Goal: Contribute content: Add original content to the website for others to see

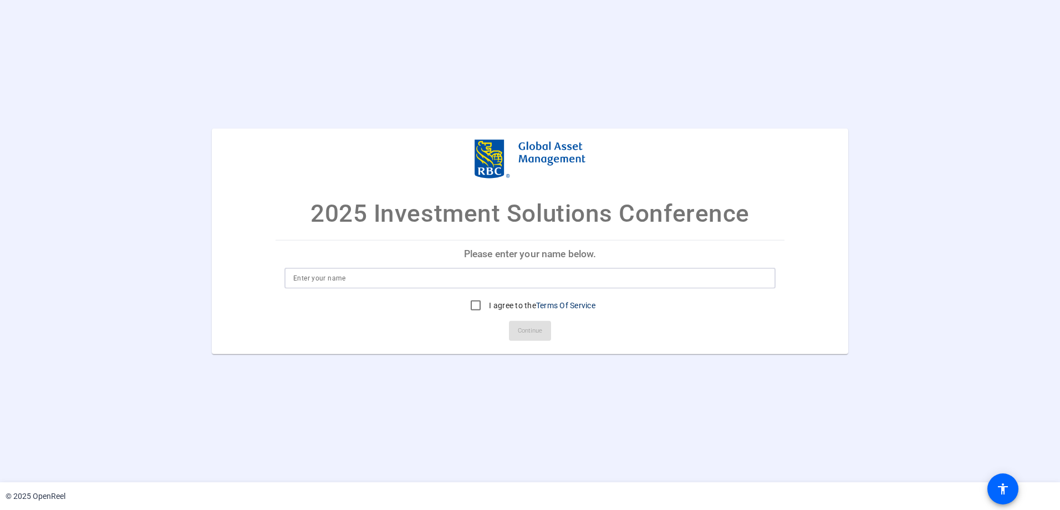
click at [299, 279] on input at bounding box center [530, 277] width 474 height 13
click at [403, 271] on input "[PERSON_NAME]" at bounding box center [530, 277] width 474 height 13
type input "[PERSON_NAME]"
click at [473, 310] on input "I agree to the Terms Of Service" at bounding box center [476, 305] width 22 height 22
checkbox input "true"
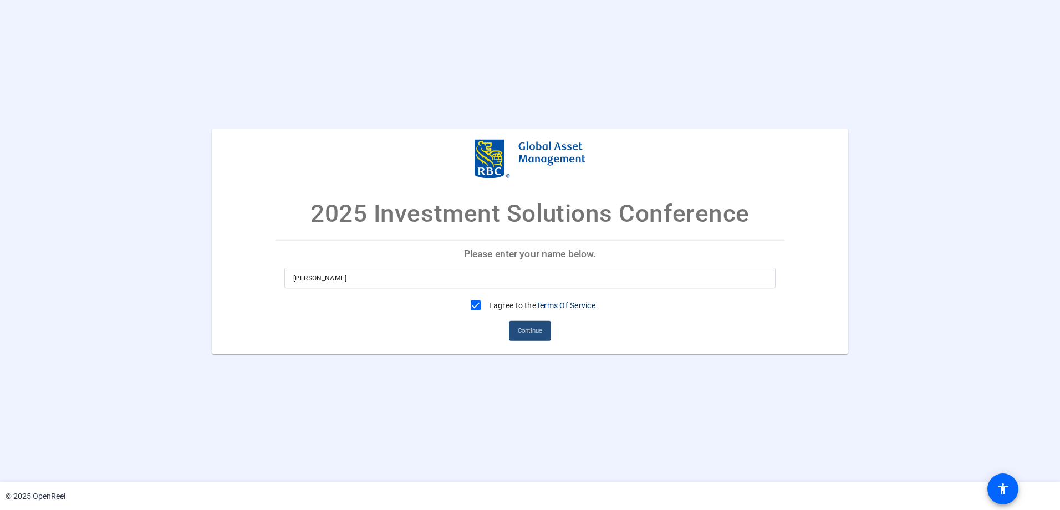
click at [521, 333] on span "Continue" at bounding box center [530, 330] width 24 height 17
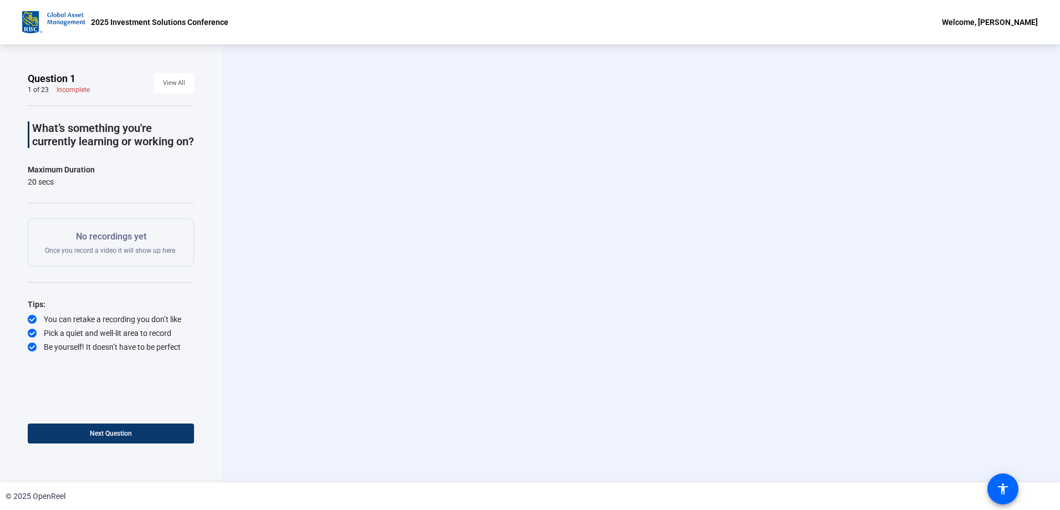
click at [134, 431] on span at bounding box center [111, 433] width 166 height 27
click at [141, 431] on span "Next Question" at bounding box center [156, 434] width 42 height 8
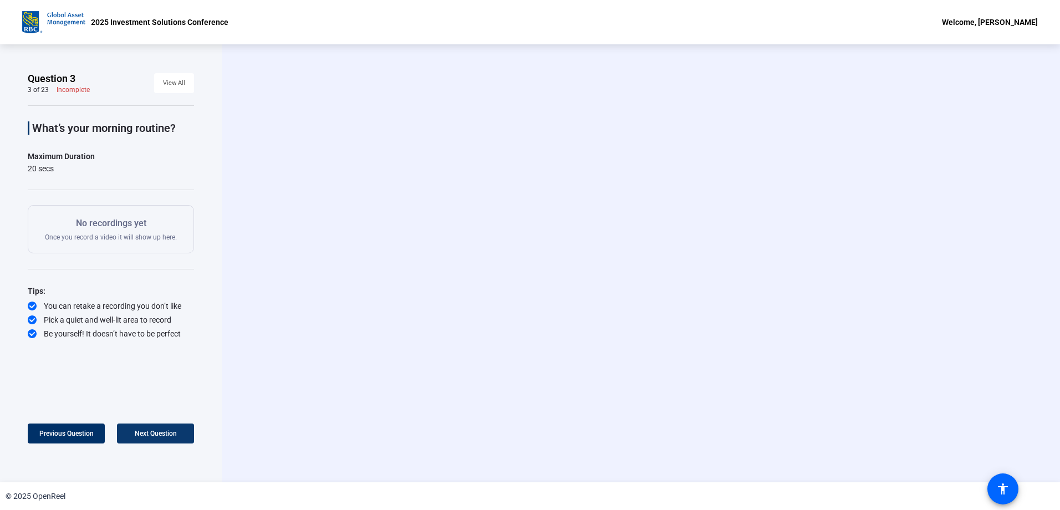
click at [141, 431] on span "Next Question" at bounding box center [156, 434] width 42 height 8
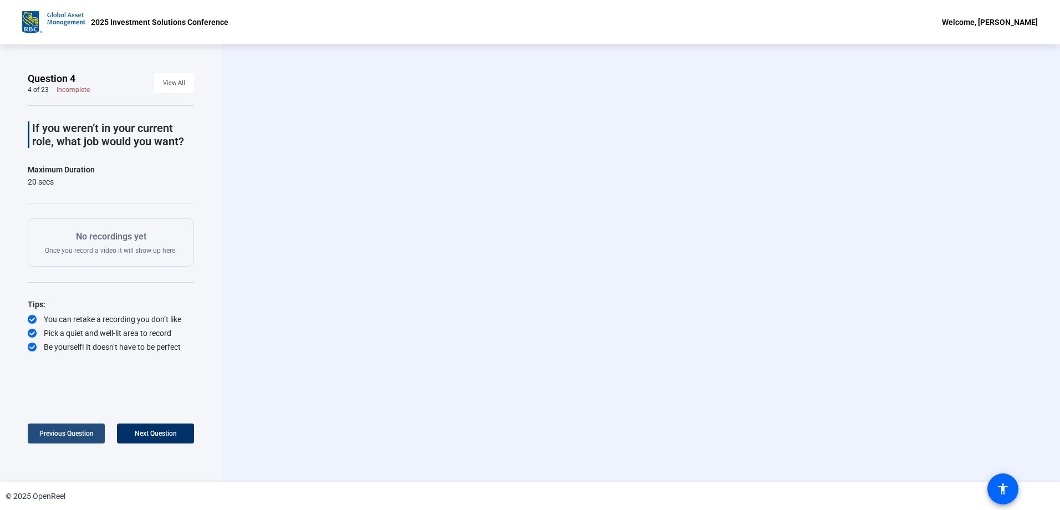
click at [60, 435] on span "Previous Question" at bounding box center [66, 434] width 54 height 8
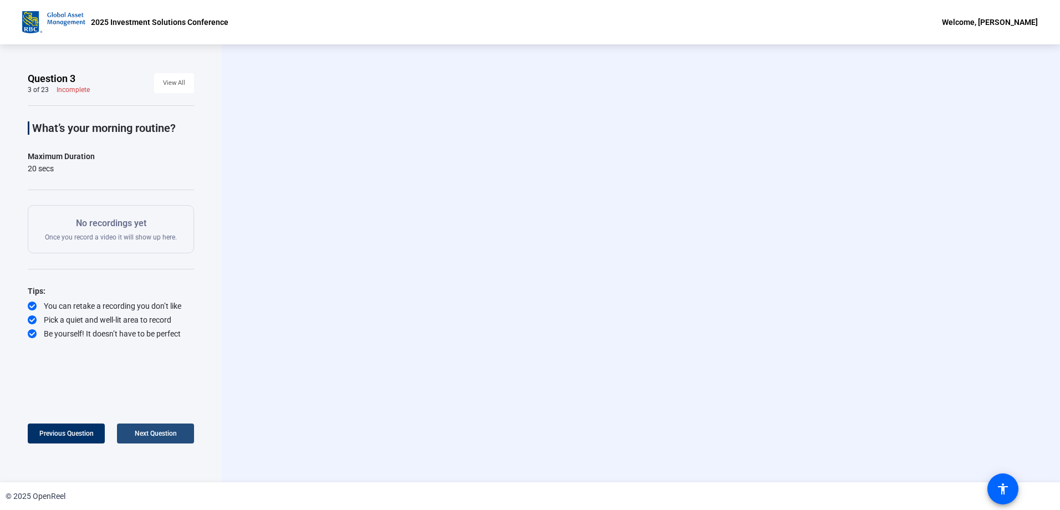
click at [143, 433] on span "Next Question" at bounding box center [156, 434] width 42 height 8
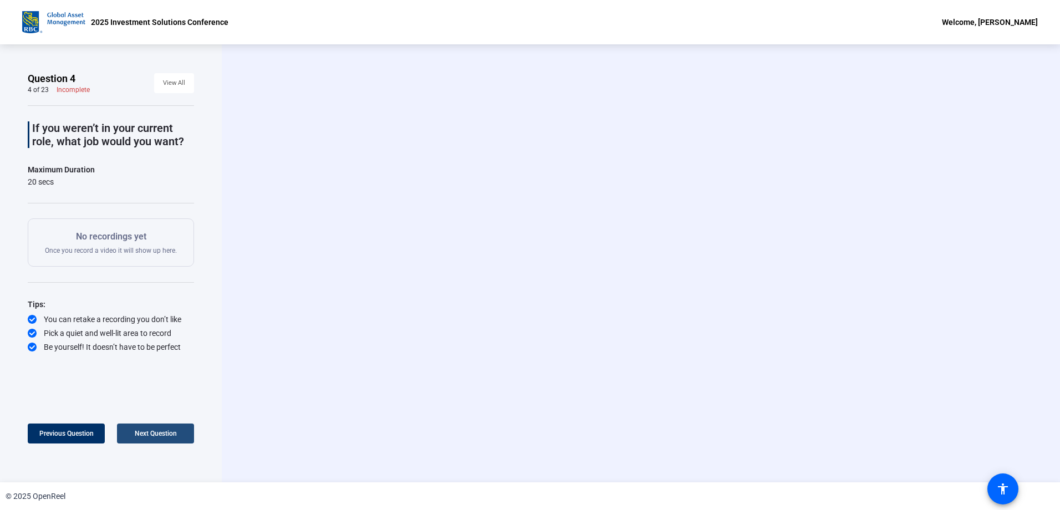
click at [143, 433] on span "Next Question" at bounding box center [156, 434] width 42 height 8
click at [72, 439] on span at bounding box center [66, 433] width 77 height 27
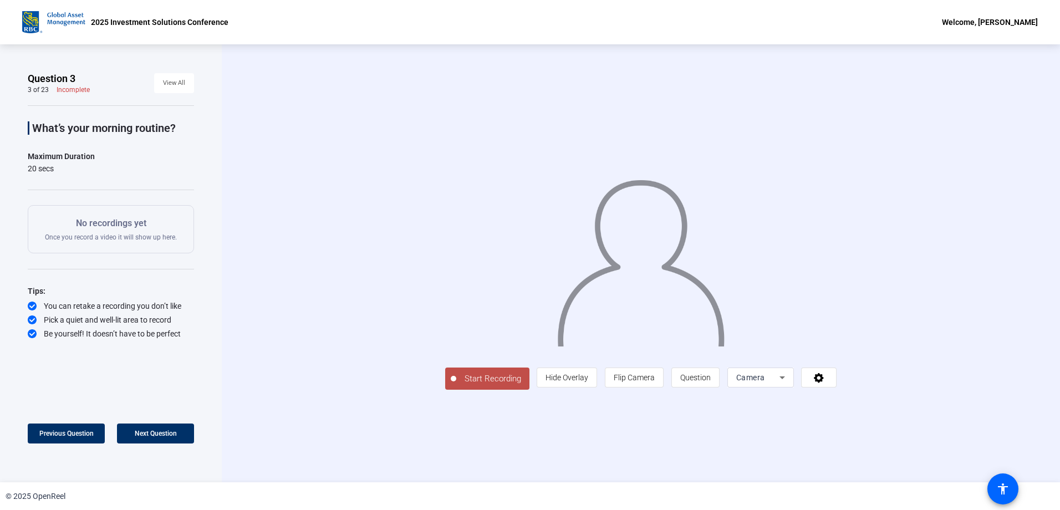
click at [497, 373] on span "Start Recording" at bounding box center [492, 379] width 73 height 13
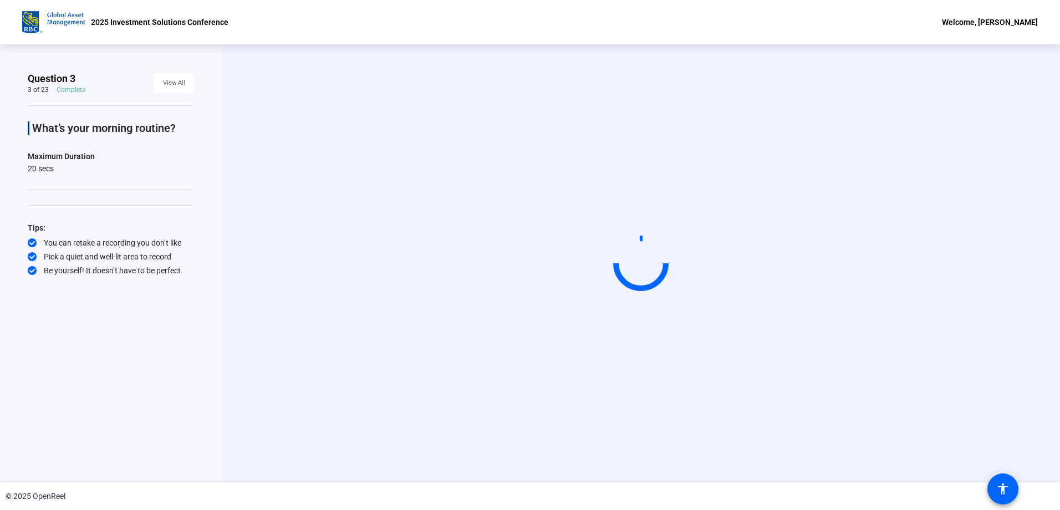
click at [558, 277] on video at bounding box center [641, 264] width 166 height 94
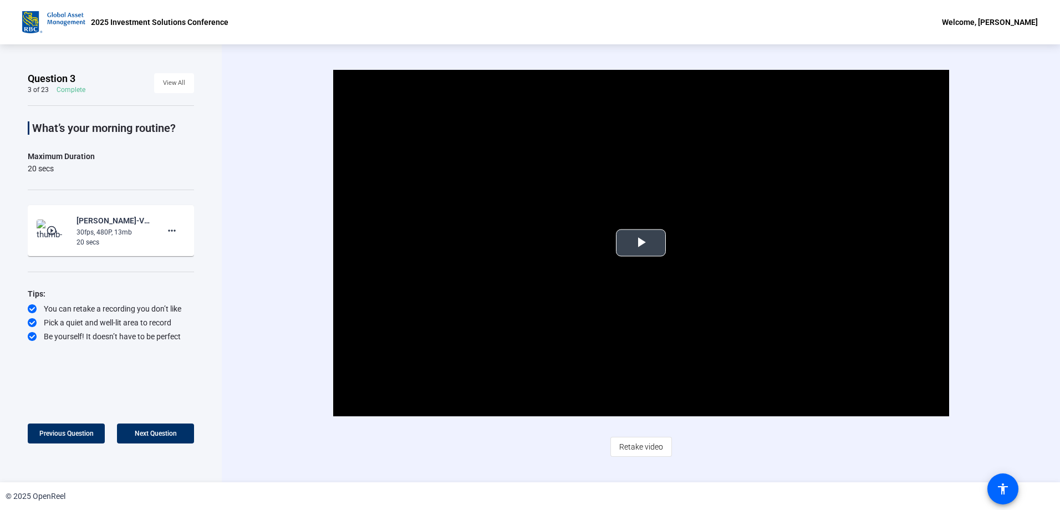
click at [641, 243] on span "Video Player" at bounding box center [641, 243] width 0 height 0
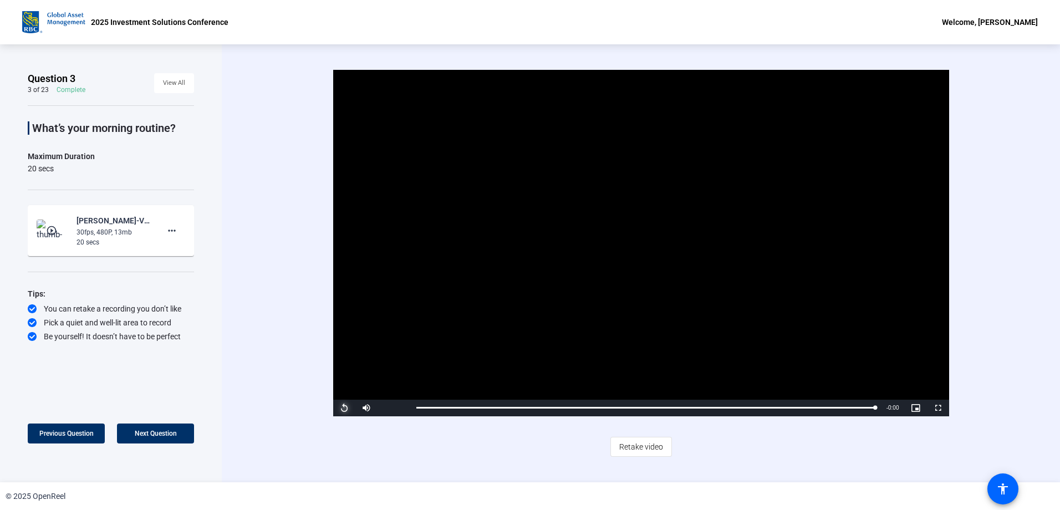
click at [342, 408] on span "Video Player" at bounding box center [344, 408] width 22 height 0
click at [640, 448] on span "Retake video" at bounding box center [641, 446] width 44 height 21
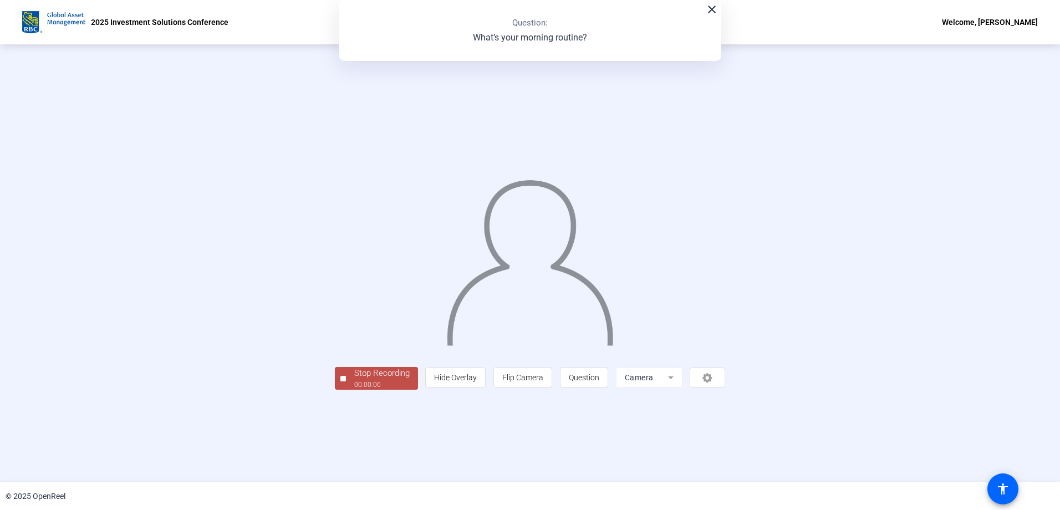
click at [354, 380] on div "Stop Recording" at bounding box center [381, 373] width 55 height 13
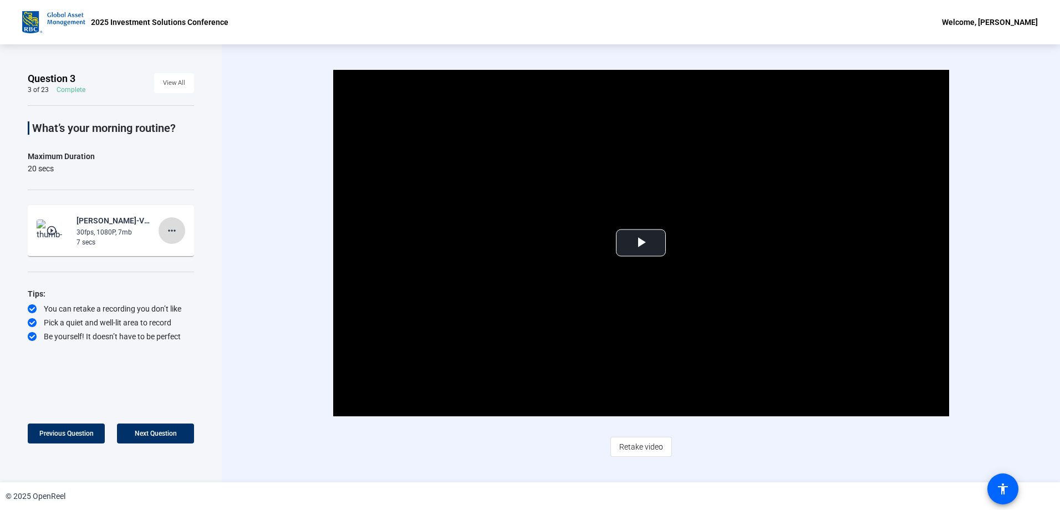
click at [169, 226] on mat-icon "more_horiz" at bounding box center [171, 230] width 13 height 13
click at [177, 252] on span "Delete clip" at bounding box center [189, 253] width 44 height 13
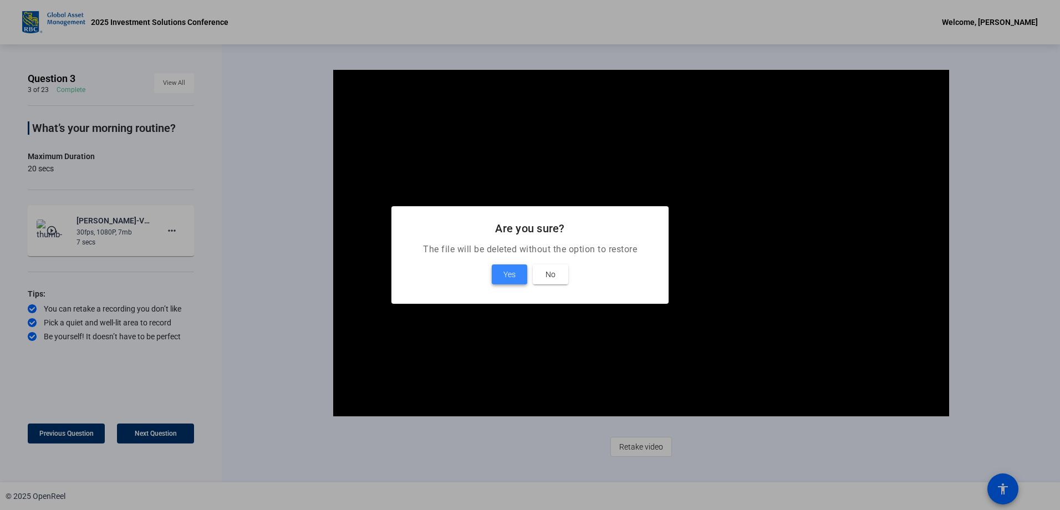
click at [511, 273] on span "Yes" at bounding box center [510, 274] width 12 height 13
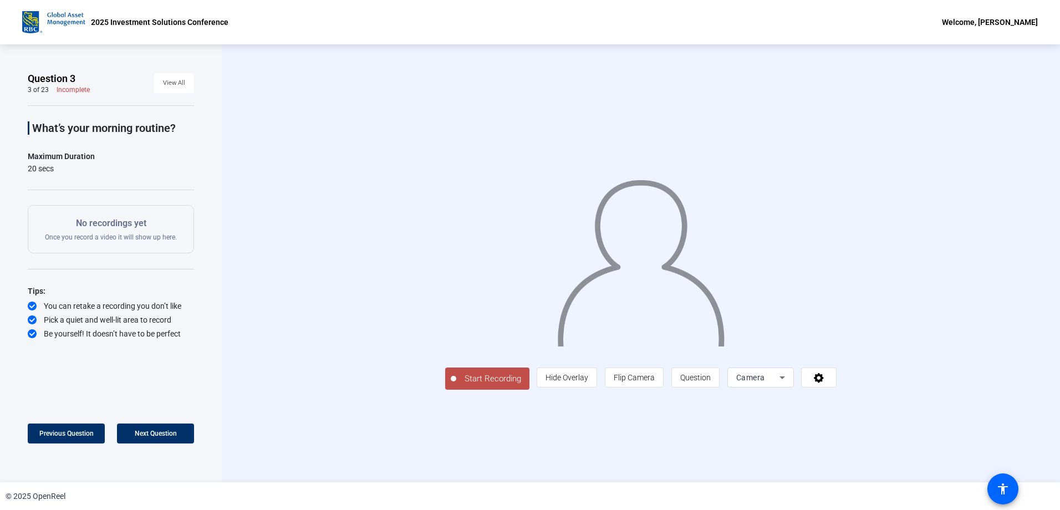
click at [456, 385] on span "Start Recording" at bounding box center [492, 379] width 73 height 13
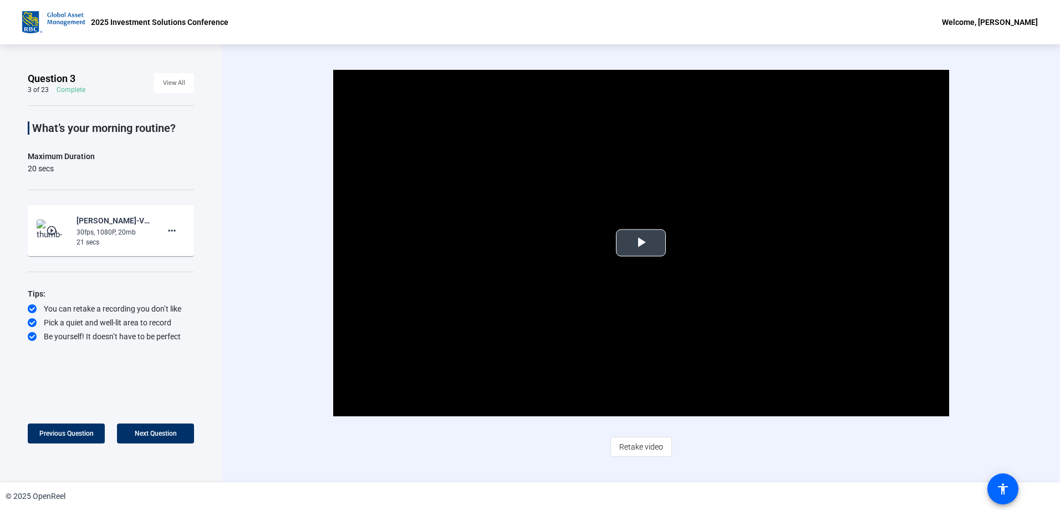
click at [641, 243] on span "Video Player" at bounding box center [641, 243] width 0 height 0
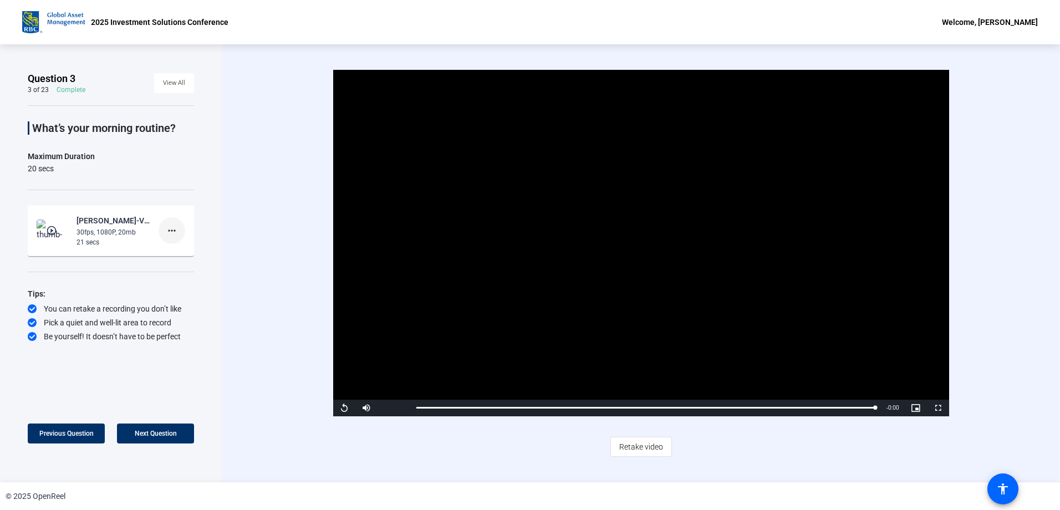
click at [170, 233] on mat-icon "more_horiz" at bounding box center [171, 230] width 13 height 13
click at [183, 252] on span "Delete clip" at bounding box center [189, 253] width 44 height 13
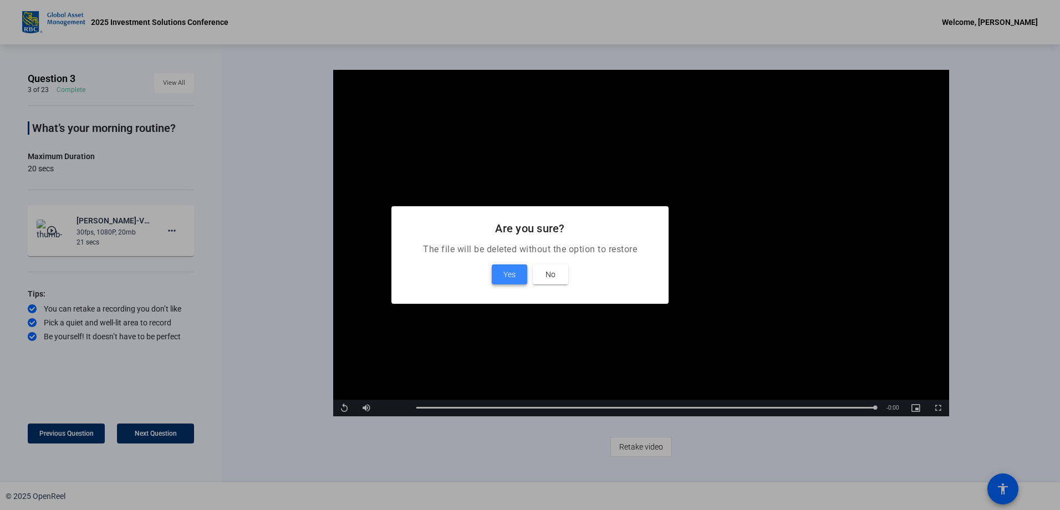
click at [500, 269] on span at bounding box center [509, 274] width 35 height 27
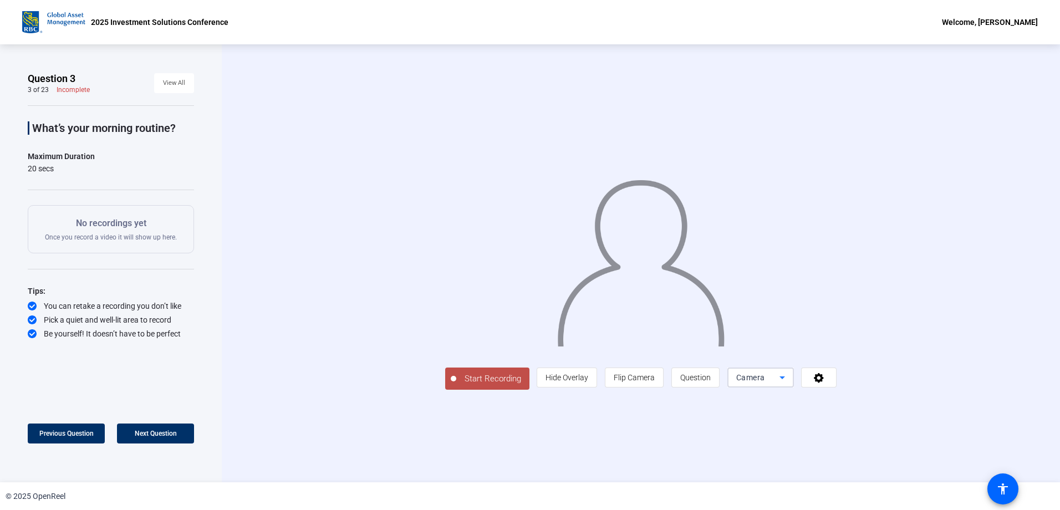
click at [789, 384] on icon at bounding box center [782, 377] width 13 height 13
click at [928, 441] on div at bounding box center [530, 255] width 1060 height 510
click at [824, 383] on icon at bounding box center [819, 378] width 10 height 10
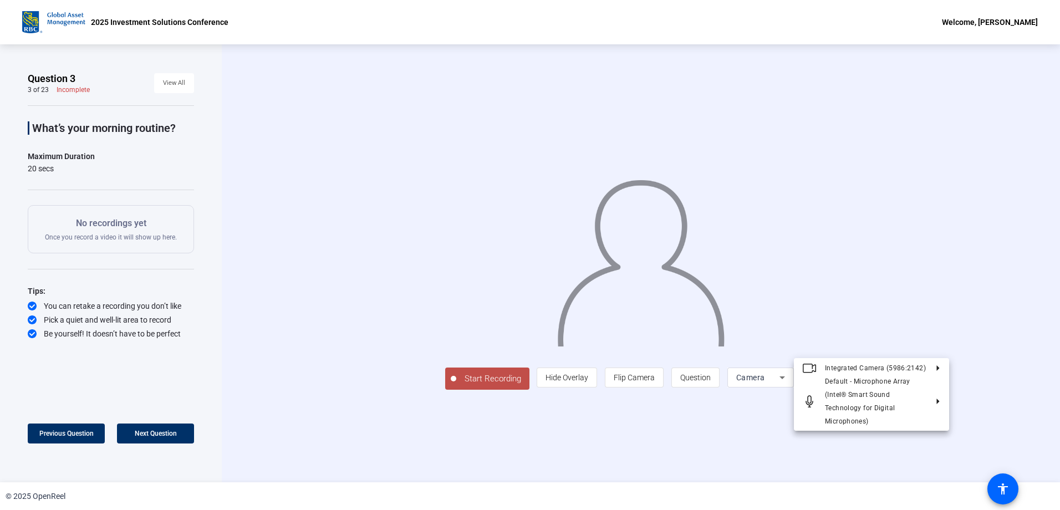
click at [901, 456] on div at bounding box center [530, 255] width 1060 height 510
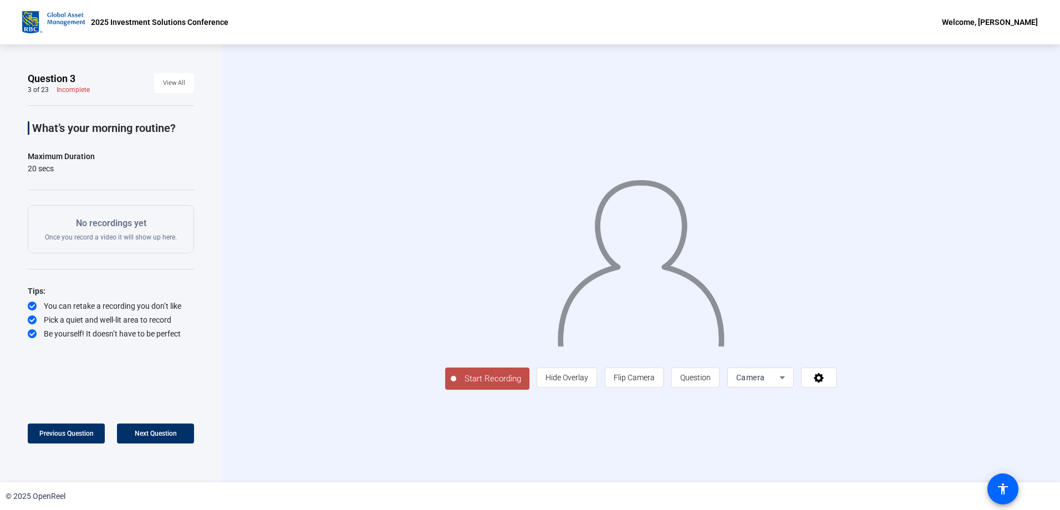
click at [456, 385] on span "Start Recording" at bounding box center [492, 379] width 73 height 13
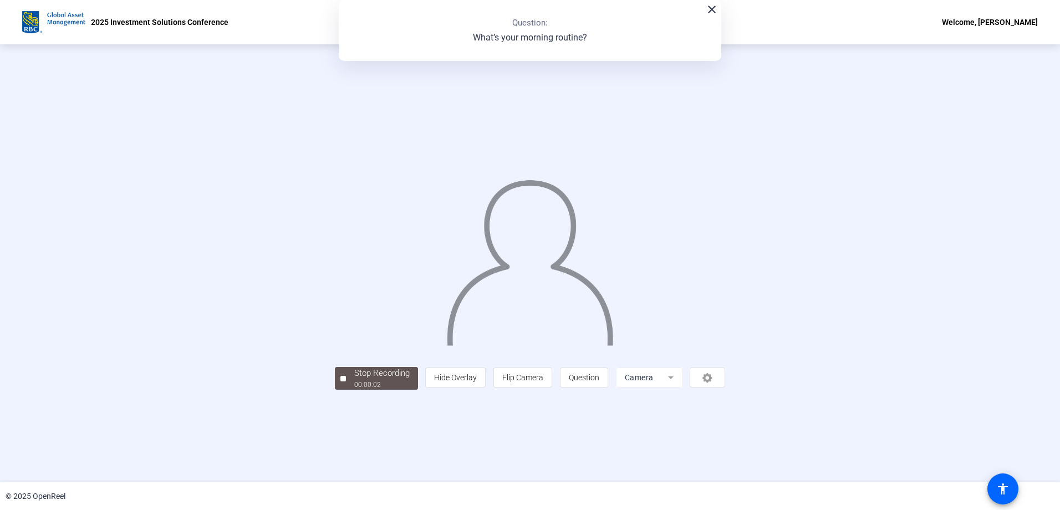
click at [377, 390] on div "Stop Recording 00:00:02 person Hide Overlay flip Flip Camera question_mark Ques…" at bounding box center [530, 377] width 391 height 24
click at [354, 380] on div "Stop Recording" at bounding box center [381, 373] width 55 height 13
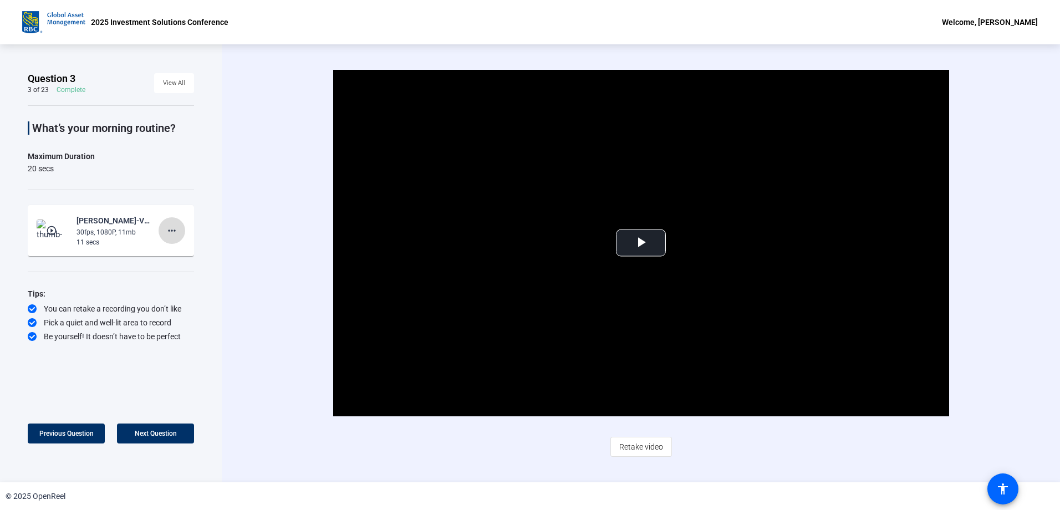
click at [171, 230] on mat-icon "more_horiz" at bounding box center [171, 230] width 13 height 13
click at [175, 253] on span "Delete clip" at bounding box center [189, 253] width 44 height 13
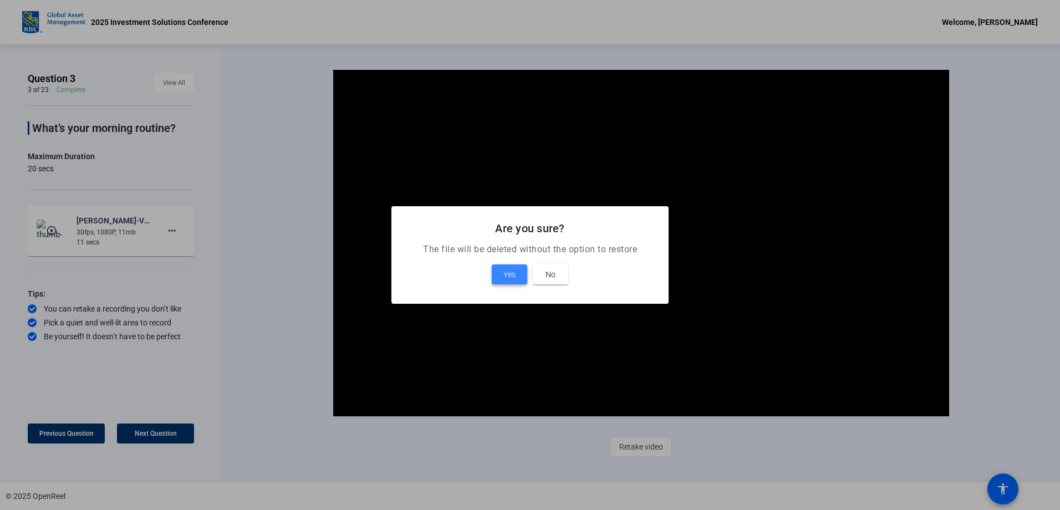
click at [507, 272] on span "Yes" at bounding box center [510, 274] width 12 height 13
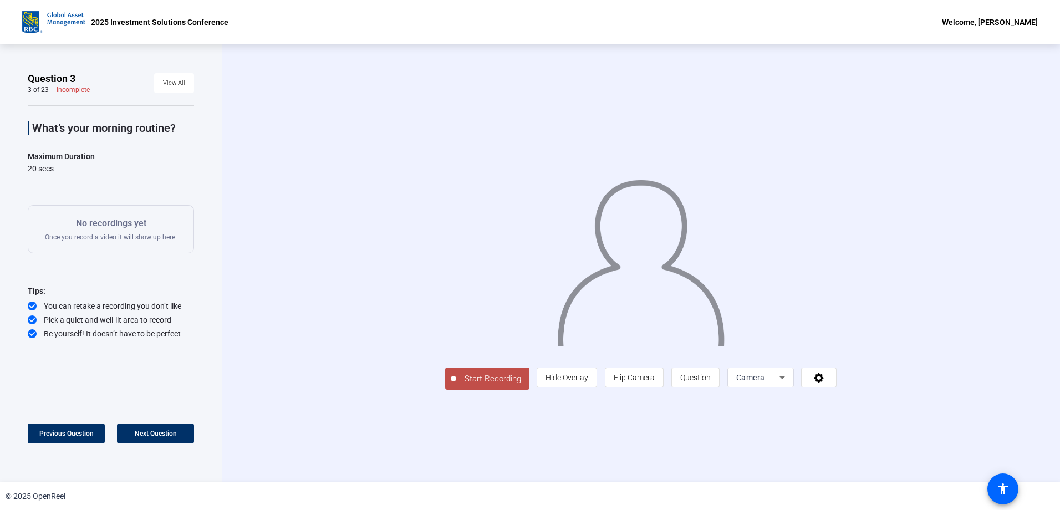
click at [456, 385] on span "Start Recording" at bounding box center [492, 379] width 73 height 13
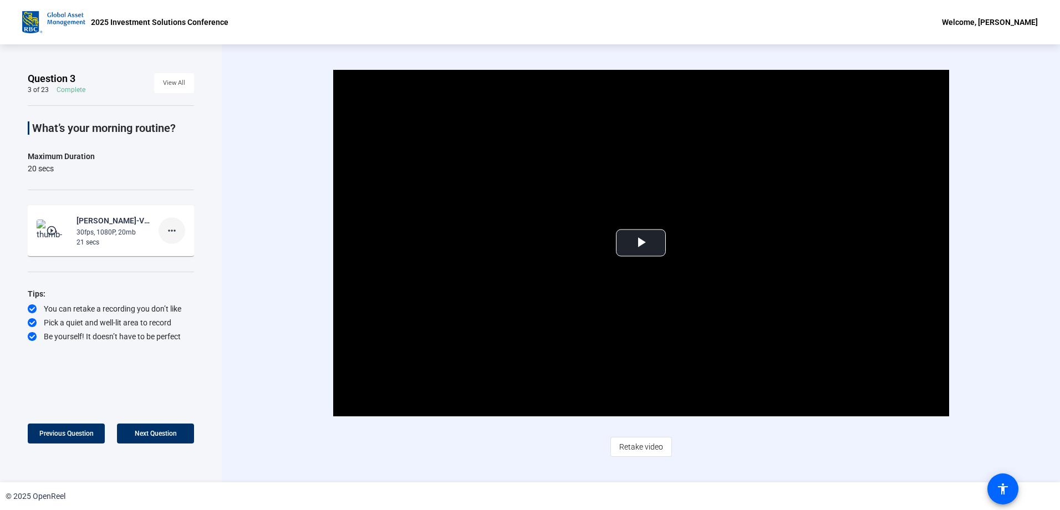
click at [177, 231] on mat-icon "more_horiz" at bounding box center [171, 230] width 13 height 13
click at [180, 252] on span "Delete clip" at bounding box center [189, 253] width 44 height 13
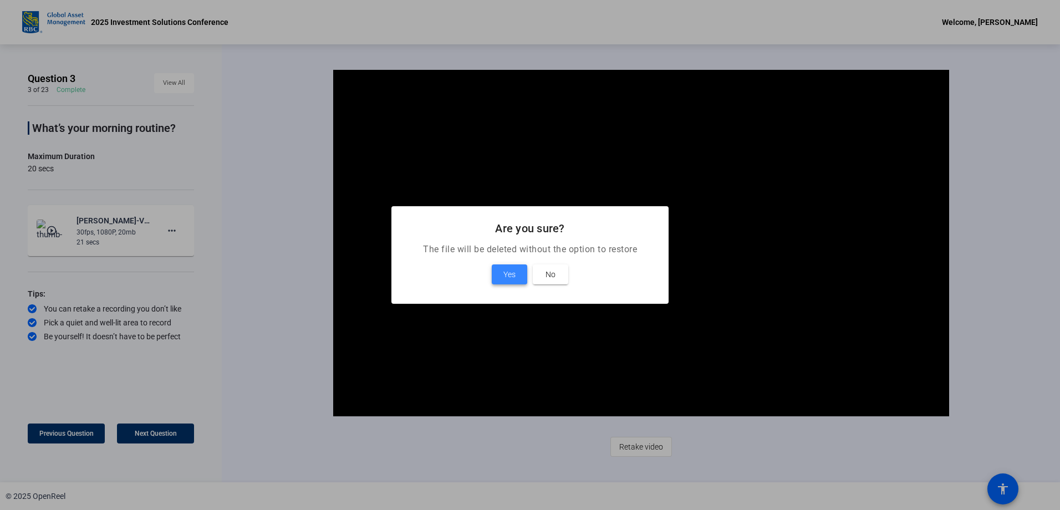
click at [505, 278] on span "Yes" at bounding box center [510, 274] width 12 height 13
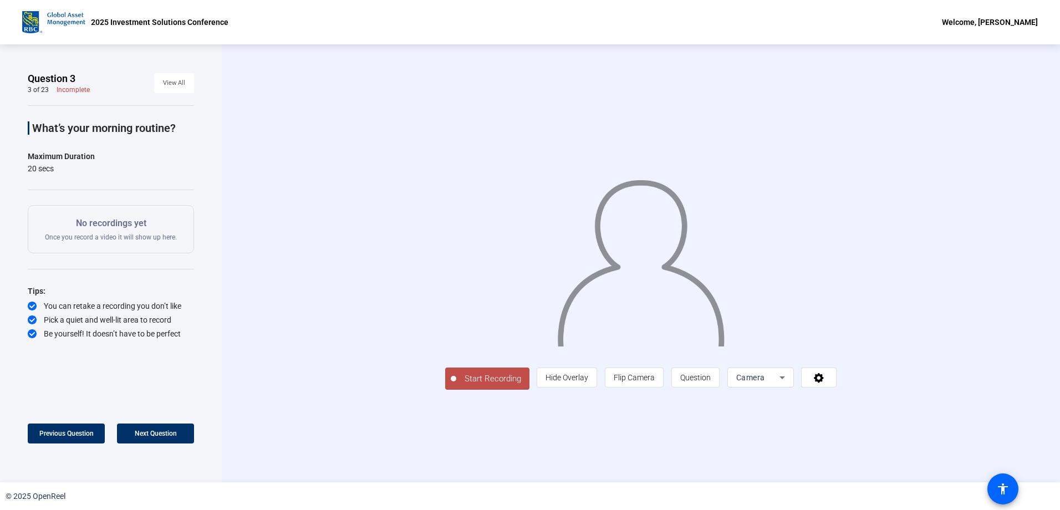
click at [456, 385] on span "Start Recording" at bounding box center [492, 379] width 73 height 13
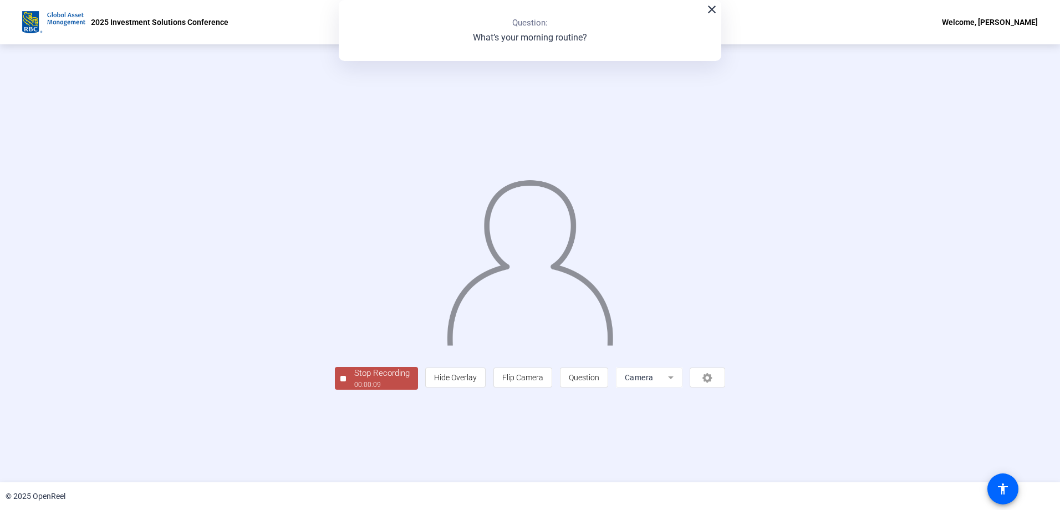
click at [354, 380] on div "Stop Recording" at bounding box center [381, 373] width 55 height 13
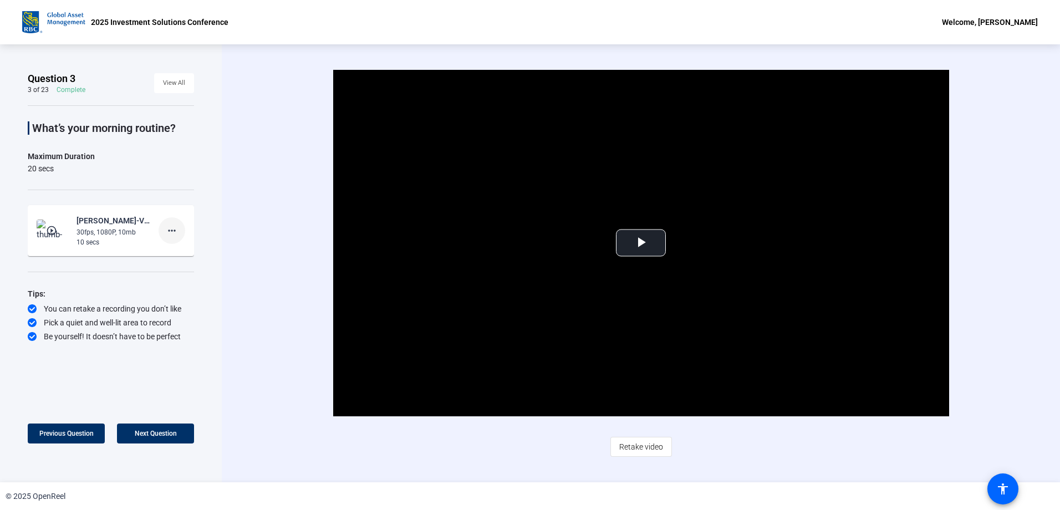
click at [169, 226] on mat-icon "more_horiz" at bounding box center [171, 230] width 13 height 13
click at [184, 251] on span "Delete clip" at bounding box center [189, 253] width 44 height 13
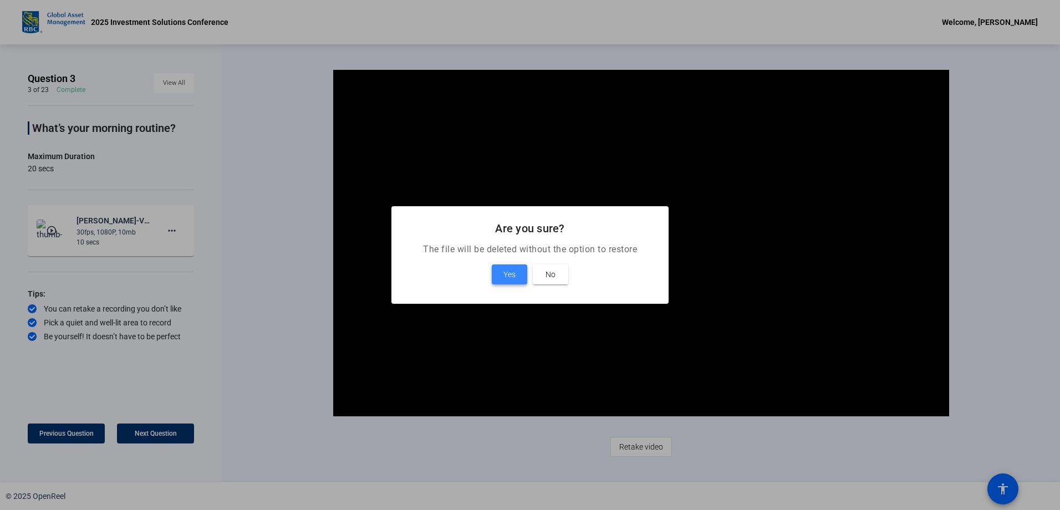
click at [510, 271] on span "Yes" at bounding box center [510, 274] width 12 height 13
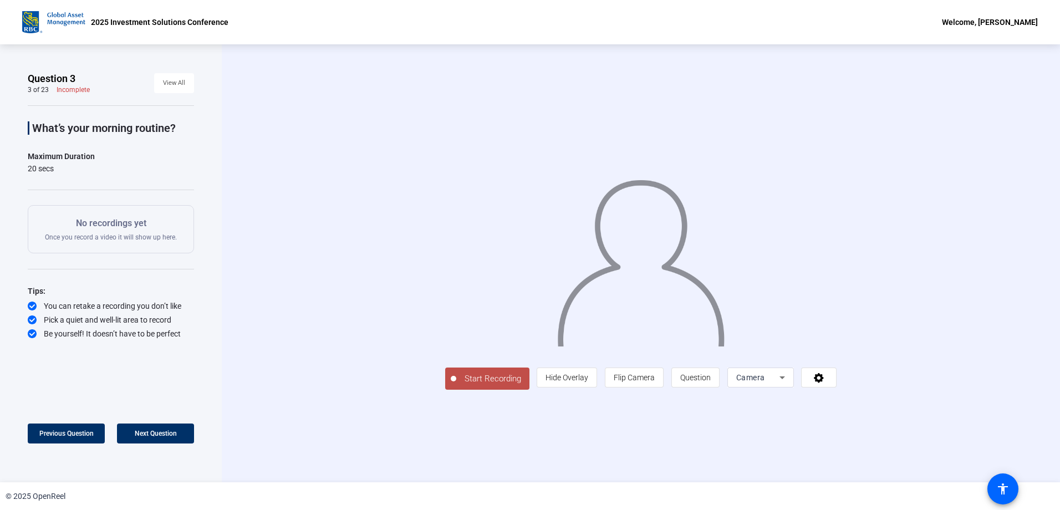
click at [456, 385] on span "Start Recording" at bounding box center [492, 379] width 73 height 13
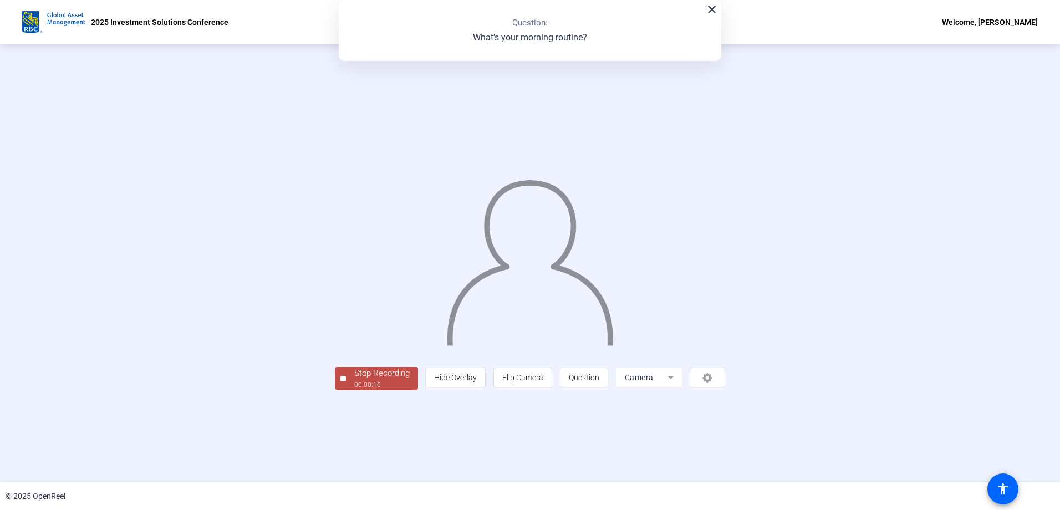
click at [335, 390] on div "Stop Recording 00:00:16 person Hide Overlay flip Flip Camera question_mark Ques…" at bounding box center [530, 377] width 391 height 24
click at [346, 390] on span "Stop Recording 00:00:17" at bounding box center [382, 378] width 72 height 23
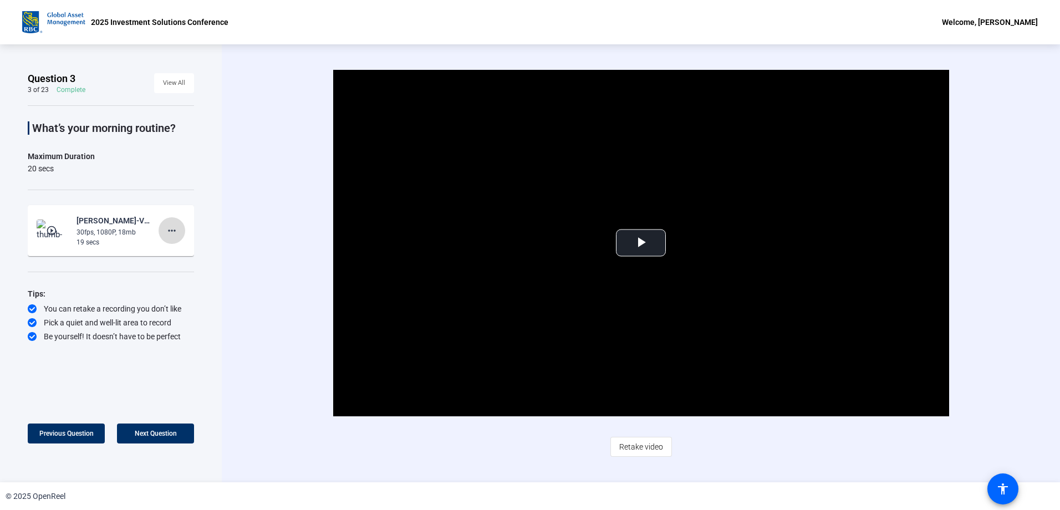
click at [172, 231] on mat-icon "more_horiz" at bounding box center [171, 230] width 13 height 13
click at [189, 252] on span "Delete clip" at bounding box center [189, 253] width 44 height 13
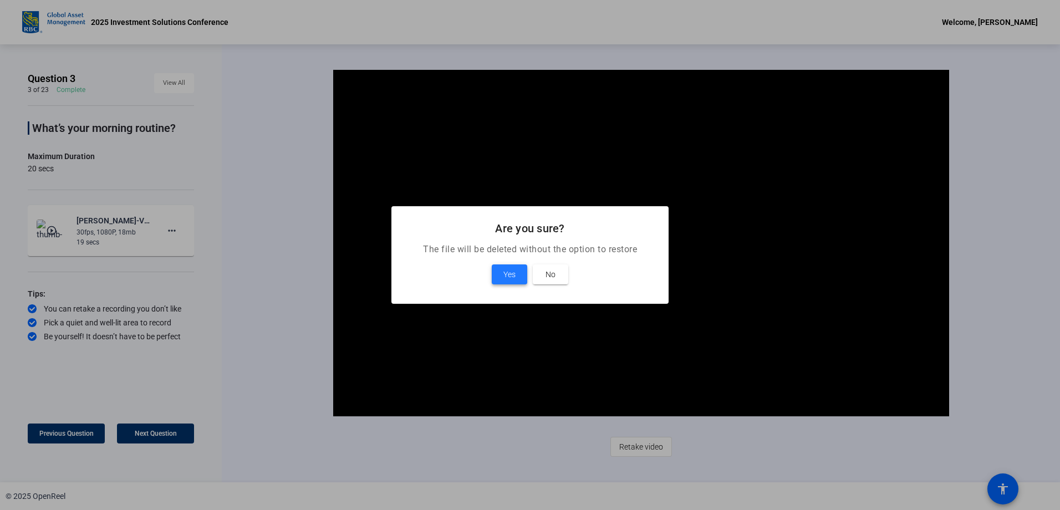
click at [501, 278] on span at bounding box center [509, 274] width 35 height 27
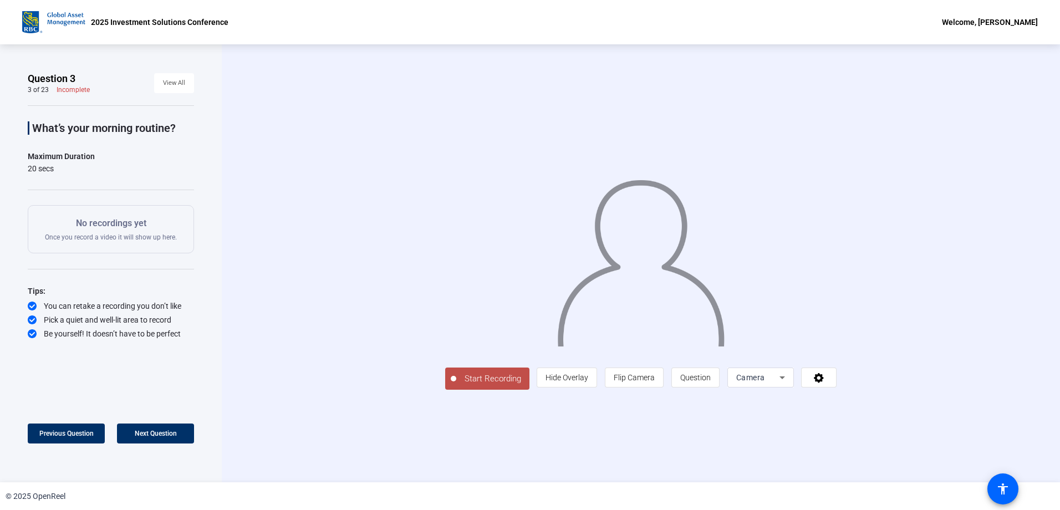
click at [456, 385] on span "Start Recording" at bounding box center [492, 379] width 73 height 13
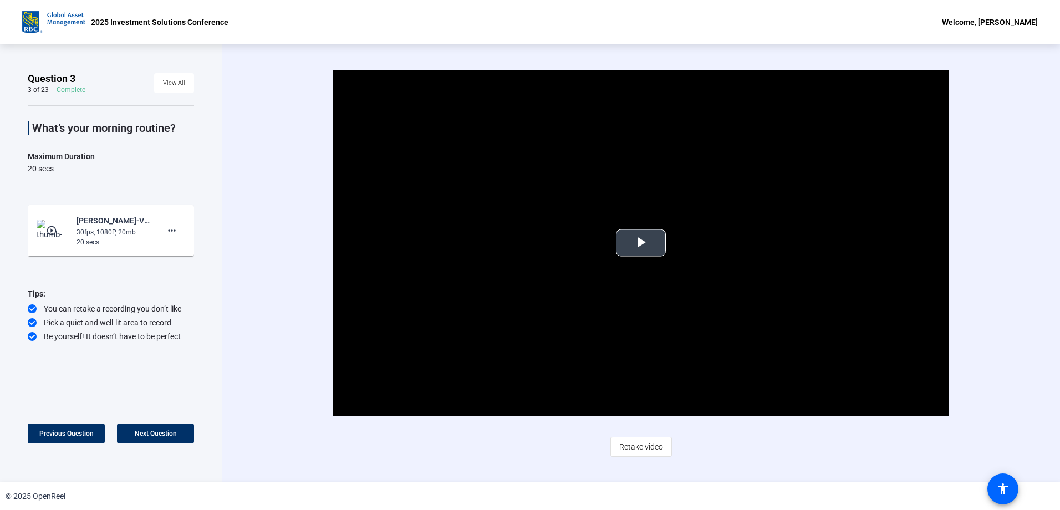
click at [641, 243] on span "Video Player" at bounding box center [641, 243] width 0 height 0
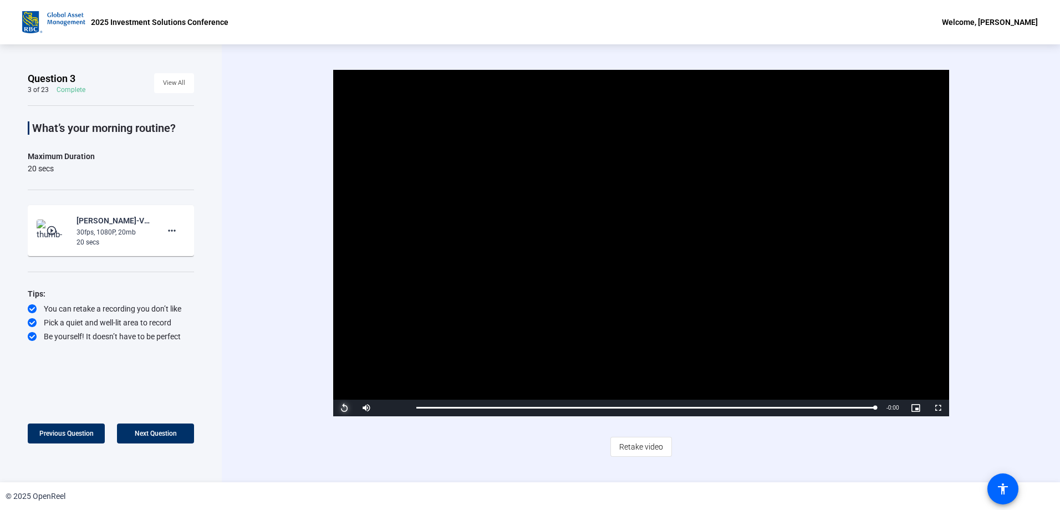
click at [343, 408] on span "Video Player" at bounding box center [344, 408] width 22 height 0
click at [344, 408] on span "Video Player" at bounding box center [344, 408] width 22 height 0
click at [180, 232] on span at bounding box center [172, 230] width 27 height 27
click at [182, 256] on span "Delete clip" at bounding box center [189, 253] width 44 height 13
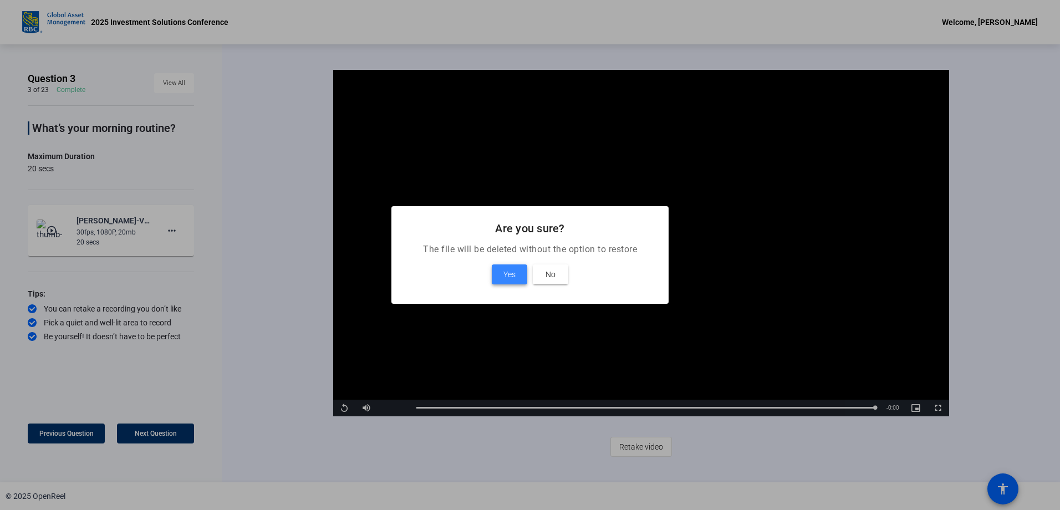
click at [515, 276] on span "Yes" at bounding box center [510, 274] width 12 height 13
